Goal: Check status: Check status

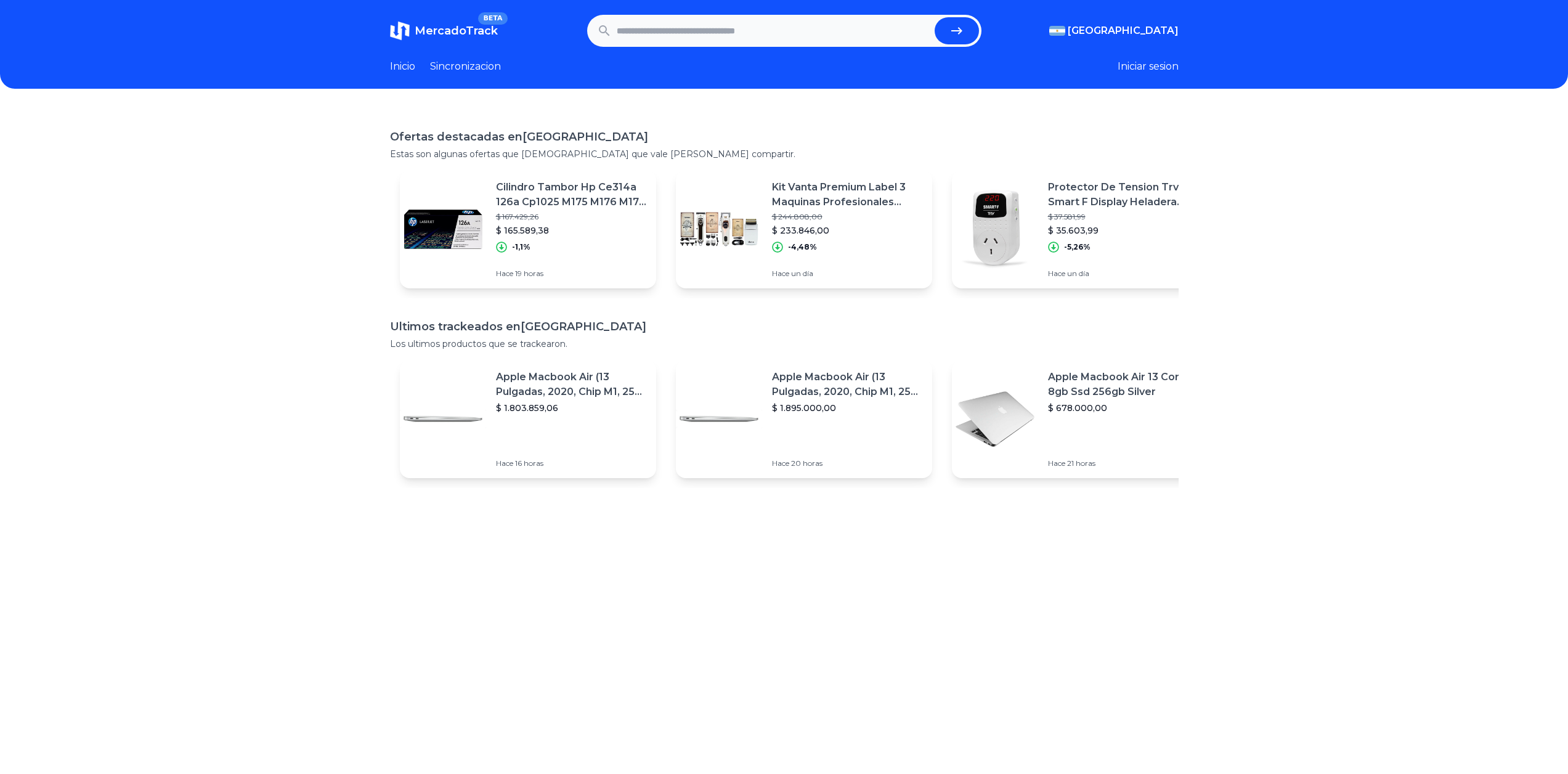
click at [440, 29] on span "MercadoTrack" at bounding box center [456, 30] width 84 height 14
click at [408, 70] on link "Inicio" at bounding box center [403, 67] width 25 height 15
click at [659, 30] on input "text" at bounding box center [773, 30] width 313 height 27
type input "*"
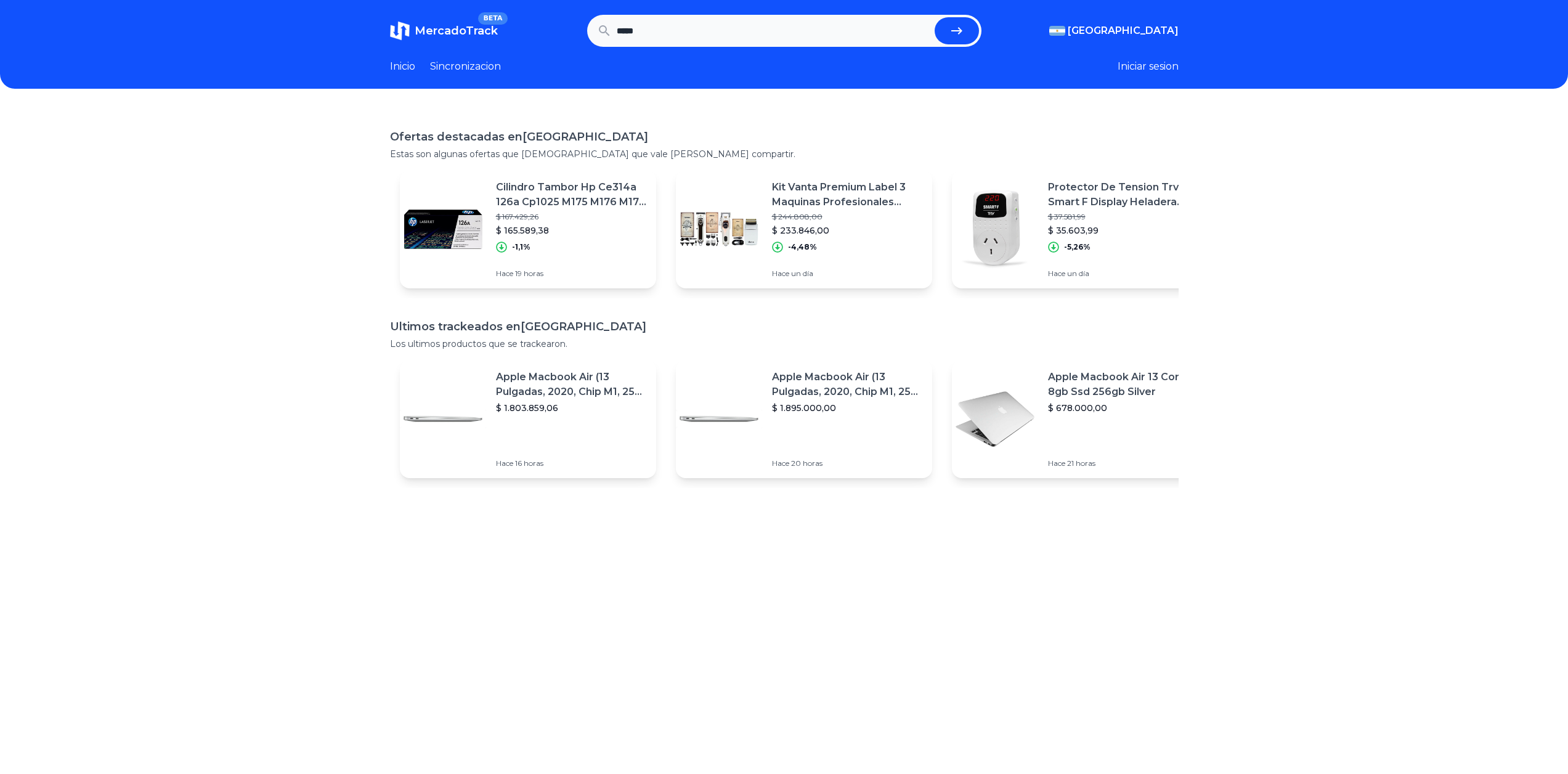
type input "*****"
click at [935, 17] on button "submit" at bounding box center [957, 30] width 45 height 27
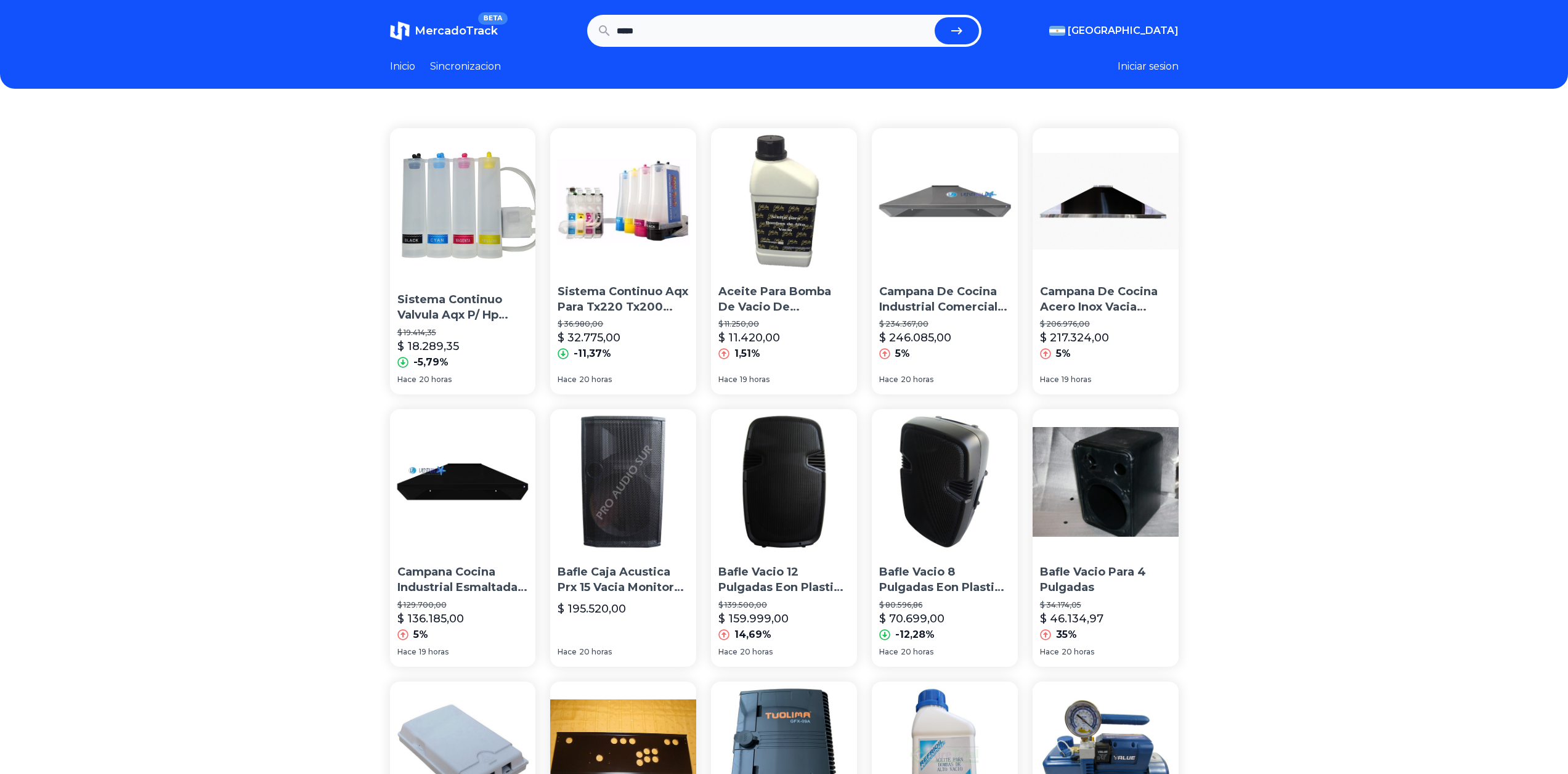
click at [791, 211] on img at bounding box center [784, 201] width 146 height 146
